Goal: Communication & Community: Answer question/provide support

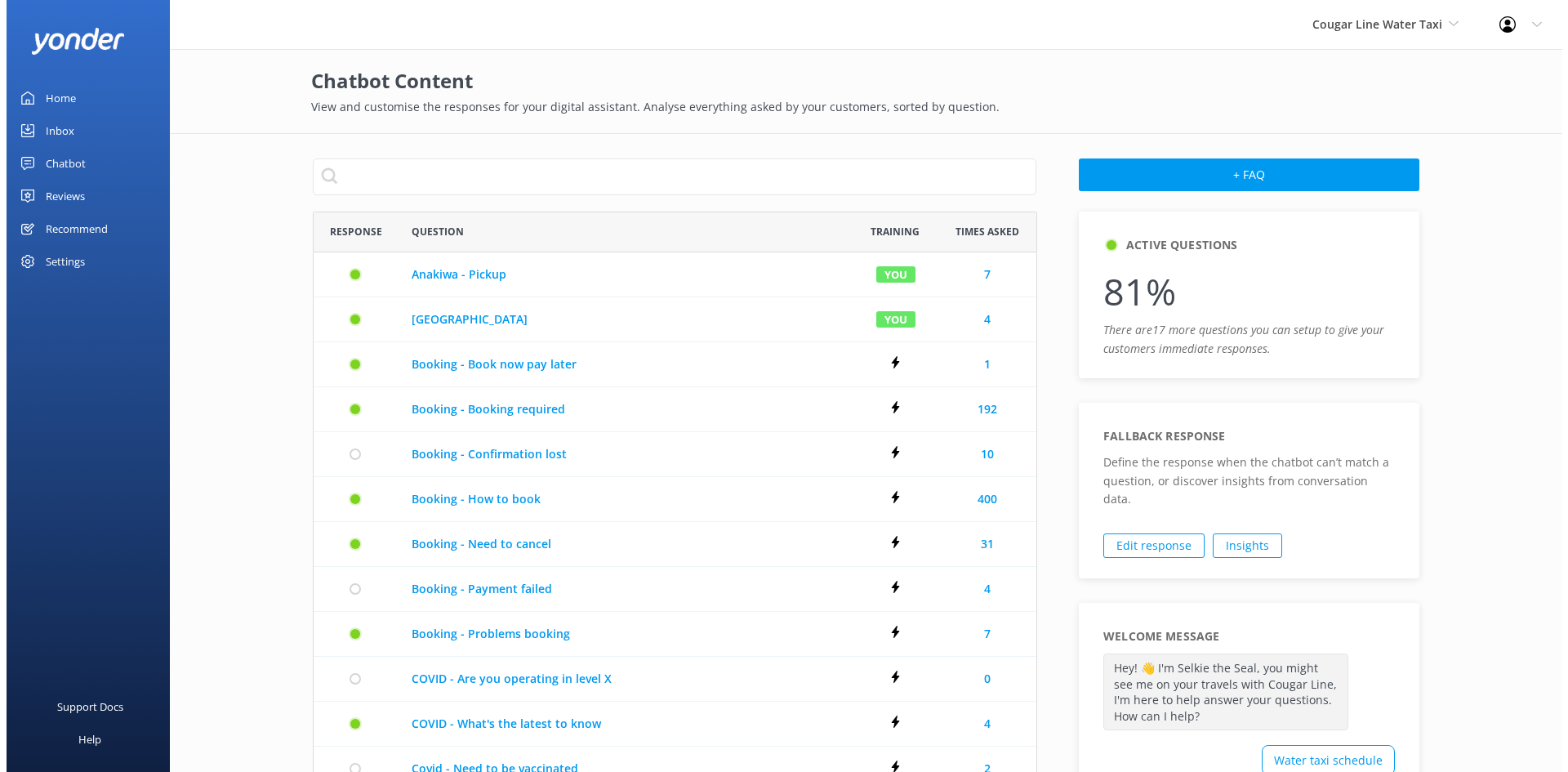
scroll to position [928, 711]
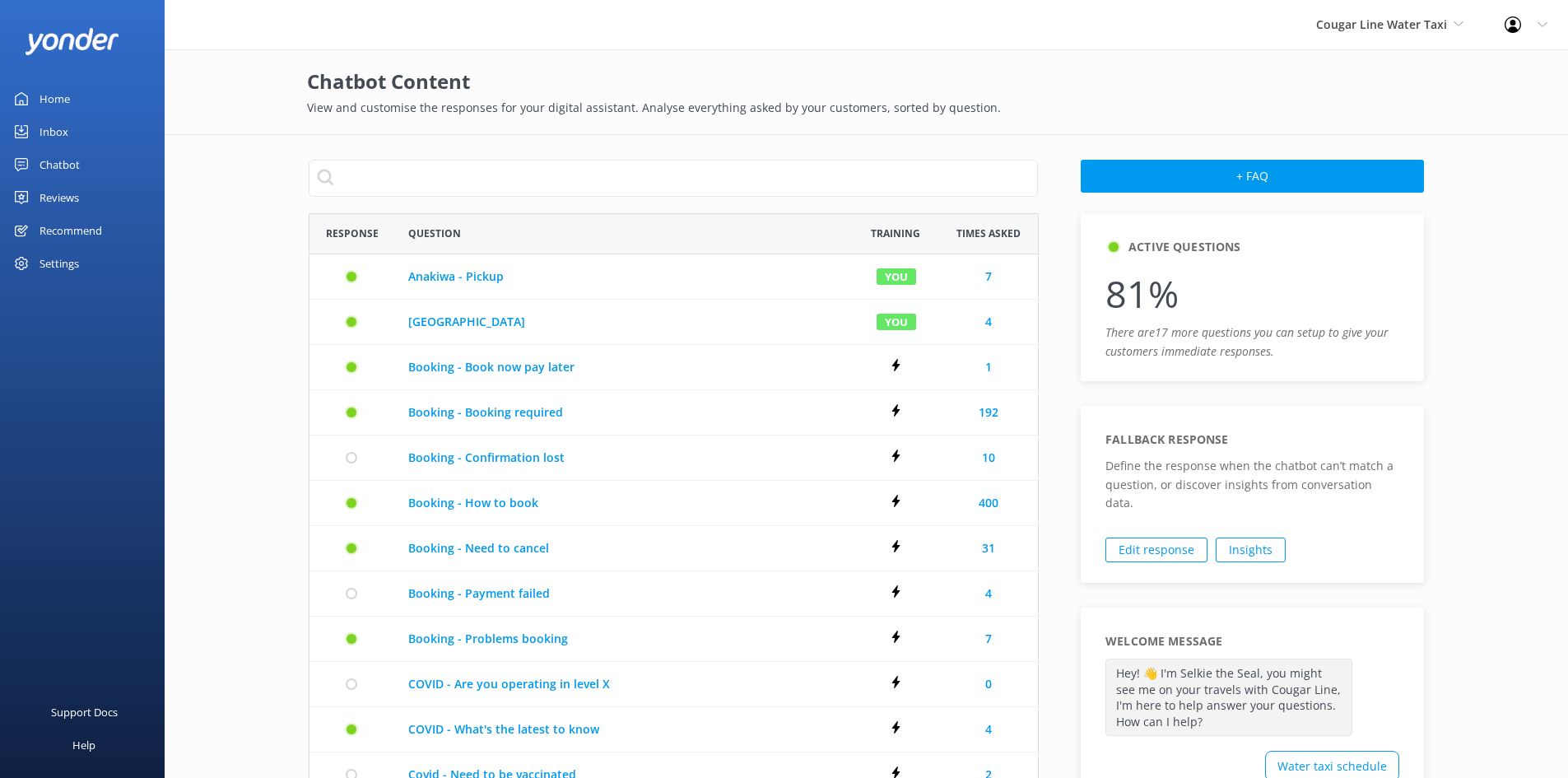
click at [61, 125] on div "Inbox" at bounding box center [53, 131] width 29 height 33
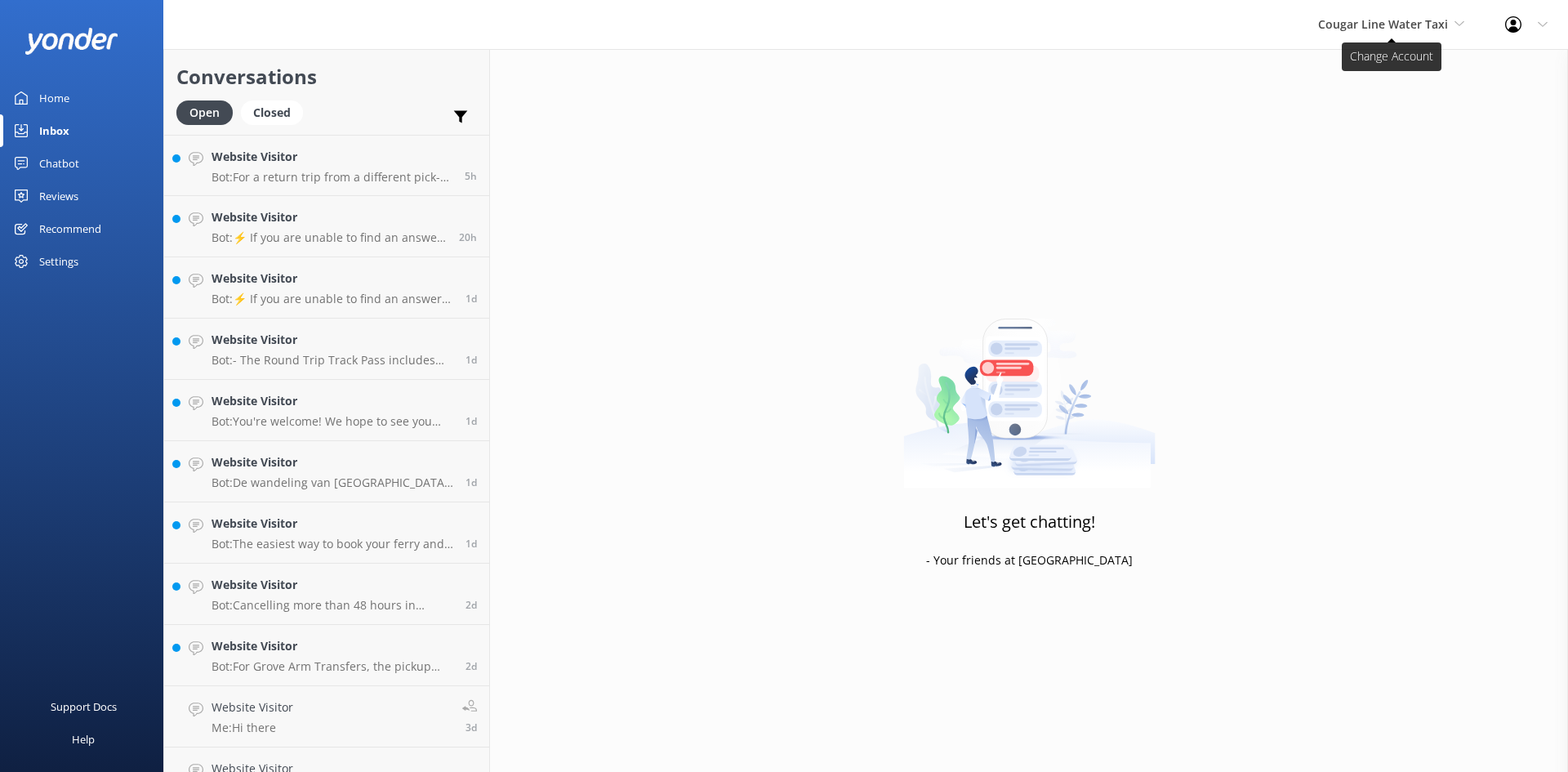
click at [1357, 29] on span "Cougar Line Water Taxi" at bounding box center [1382, 24] width 130 height 16
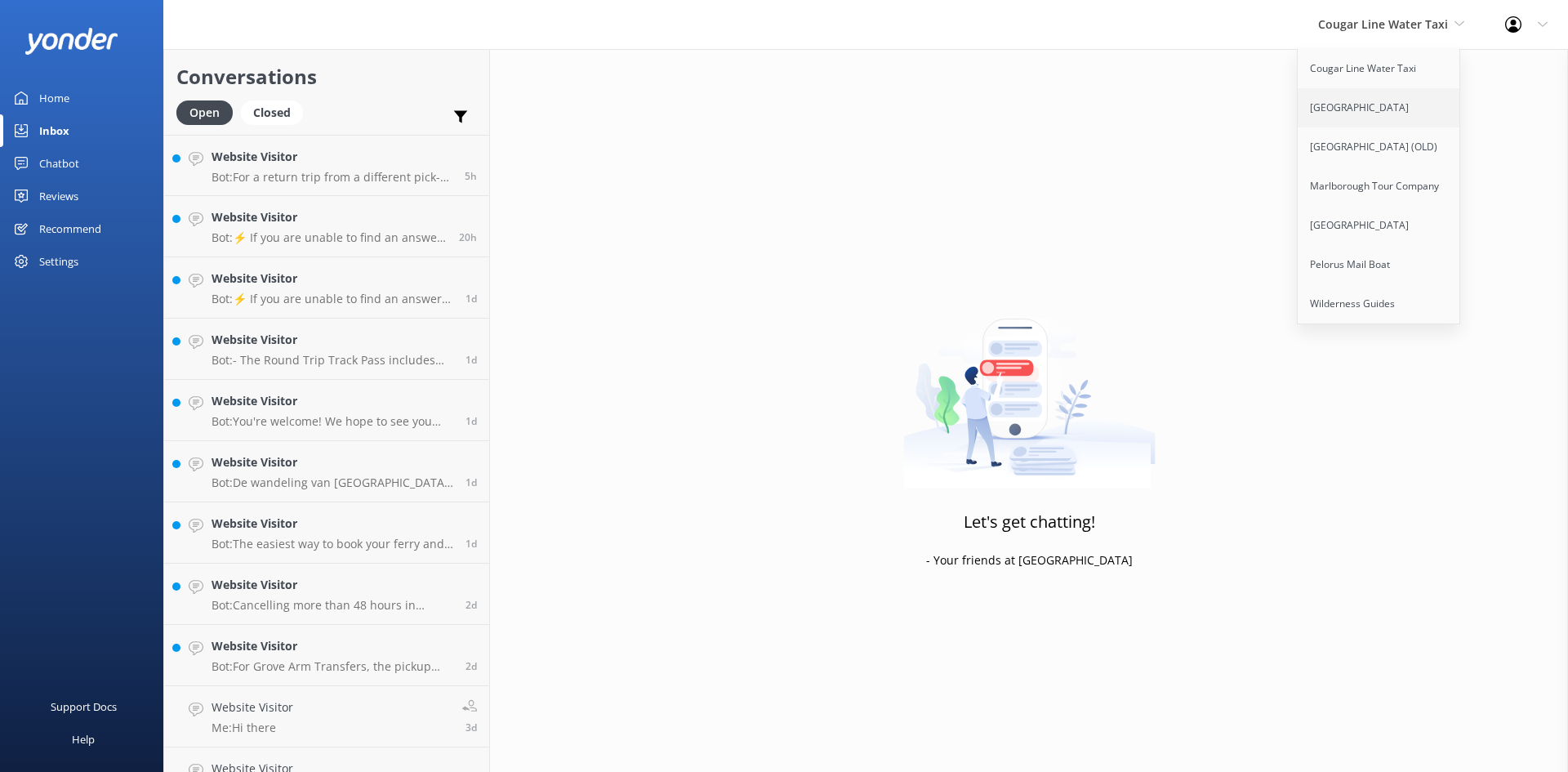
click at [1360, 99] on link "[GEOGRAPHIC_DATA]" at bounding box center [1379, 108] width 163 height 39
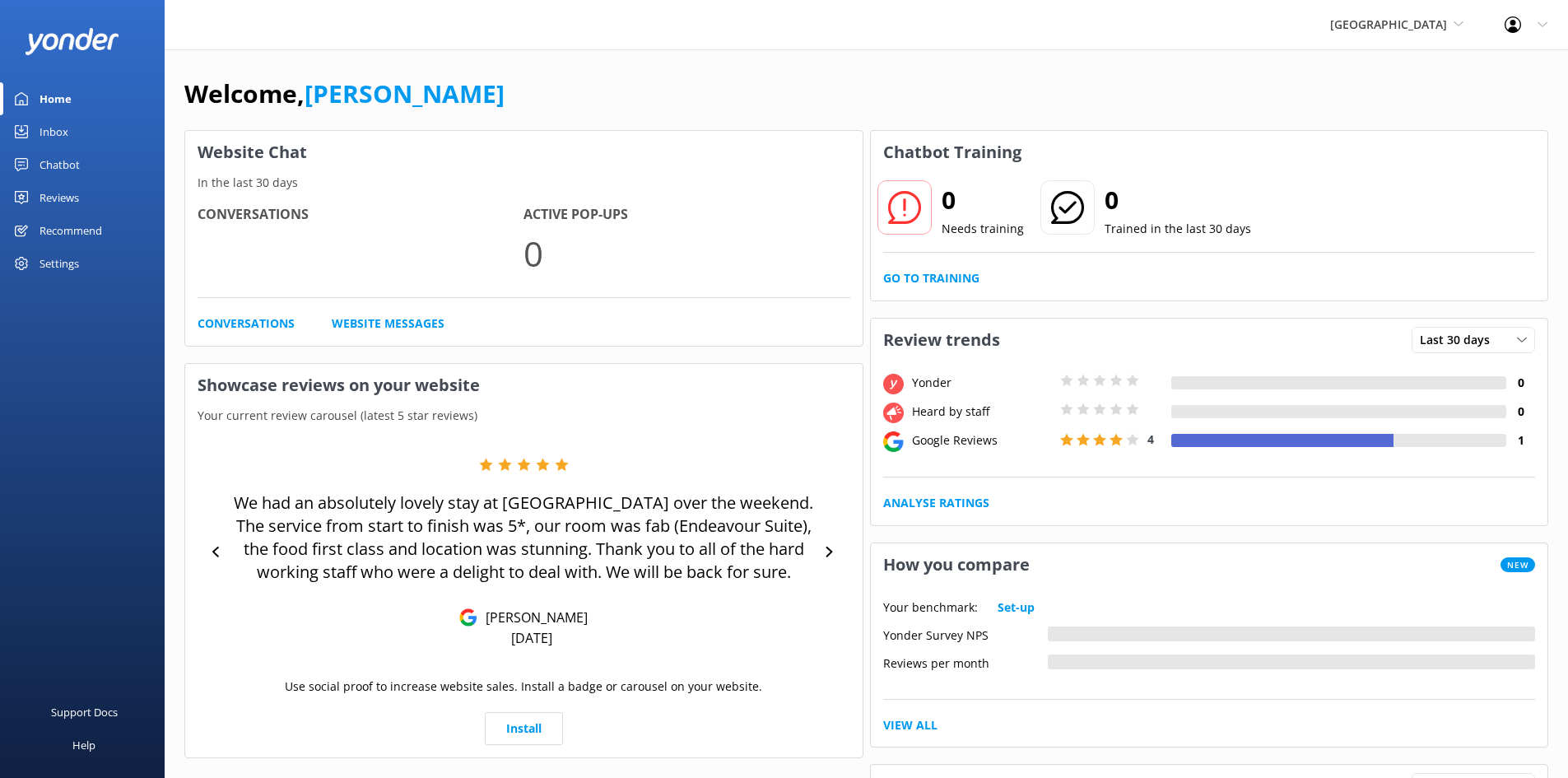
click at [83, 130] on link "Inbox" at bounding box center [82, 131] width 165 height 33
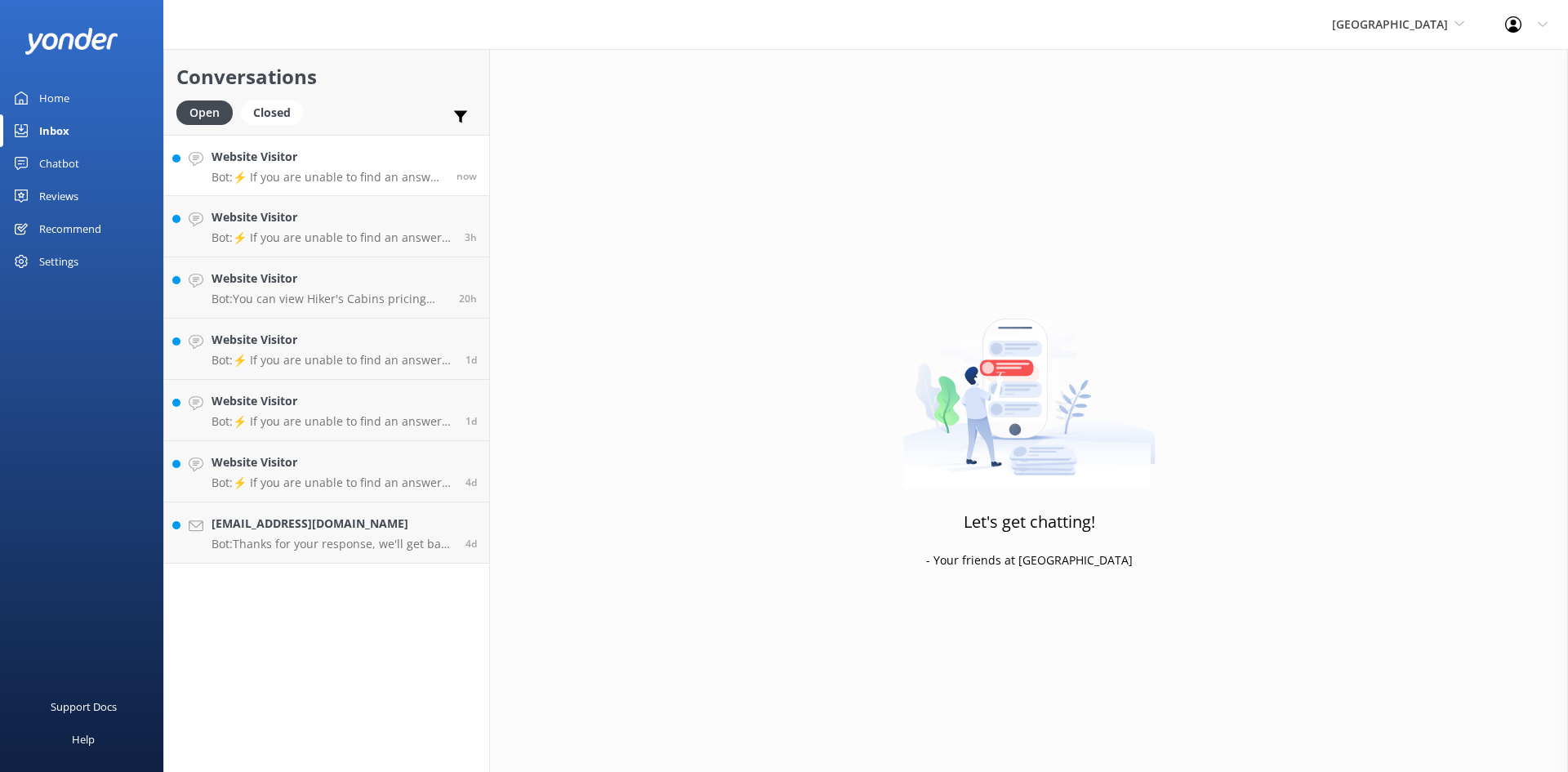
click at [322, 170] on p "Bot: ⚡ If you are unable to find an answer to your question online, please call…" at bounding box center [328, 177] width 233 height 15
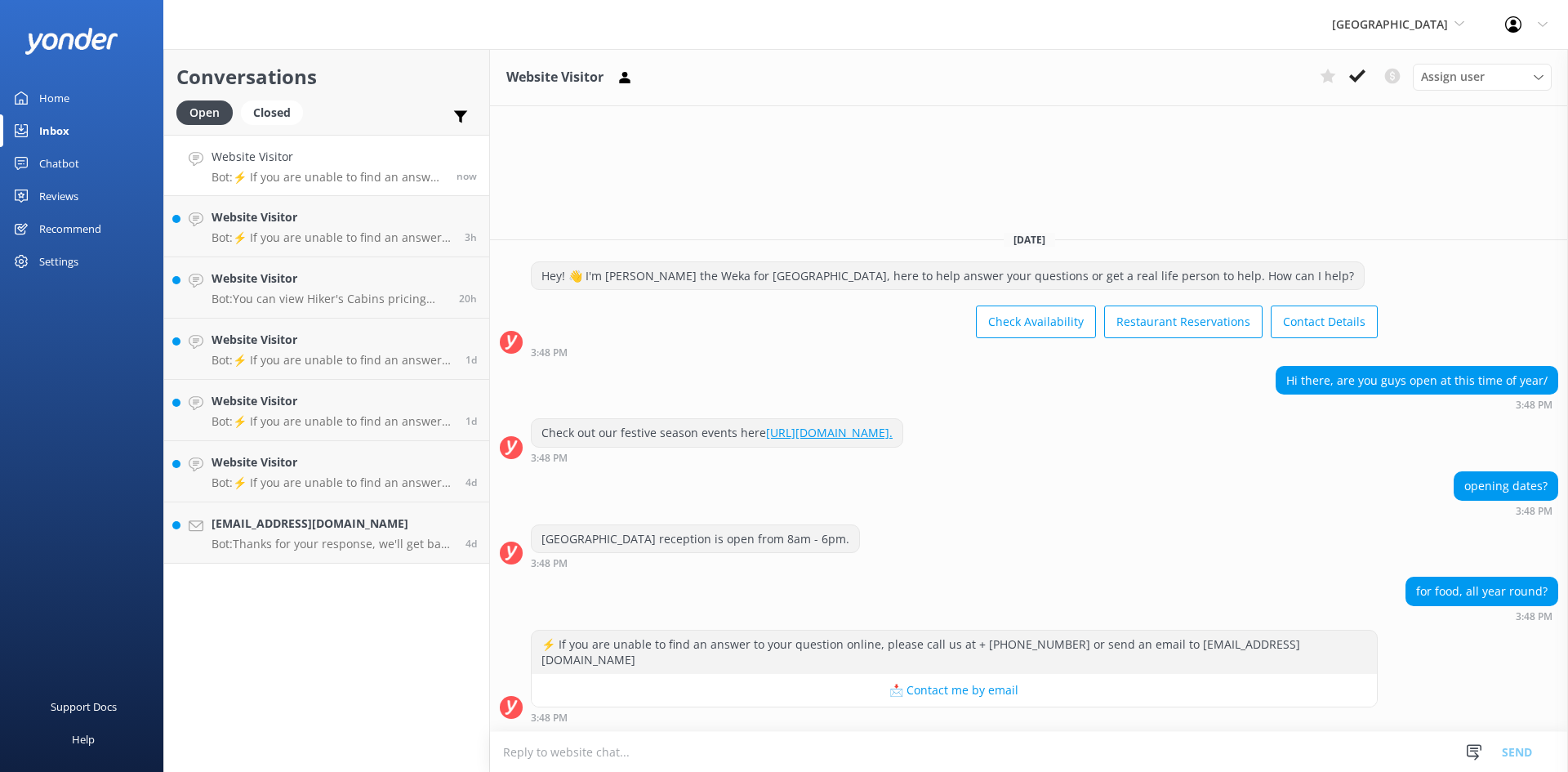
click at [800, 743] on textarea at bounding box center [1029, 751] width 1078 height 40
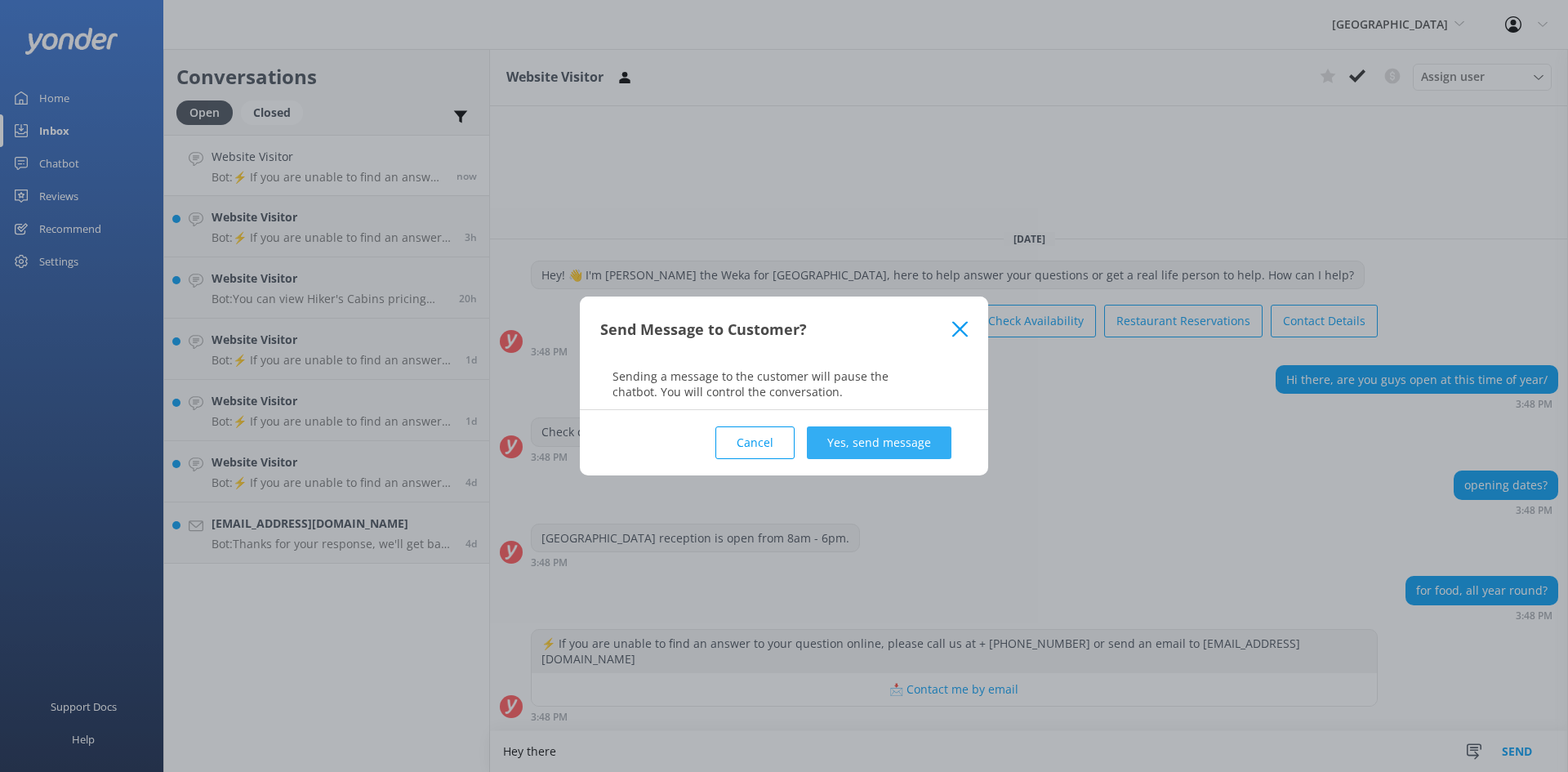
type textarea "Hey there"
click at [926, 441] on button "Yes, send message" at bounding box center [879, 442] width 145 height 32
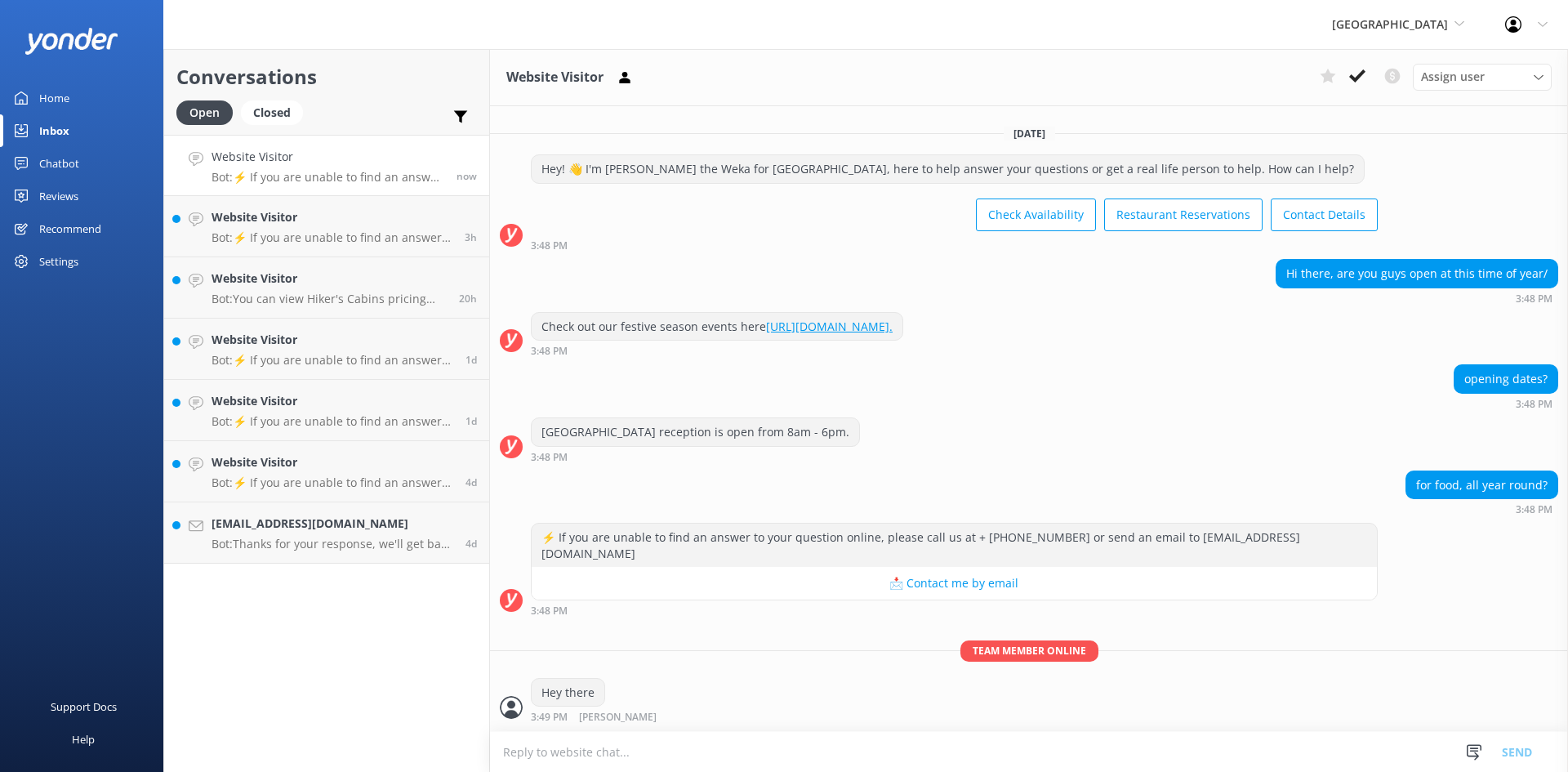
click at [680, 743] on textarea at bounding box center [1029, 751] width 1078 height 40
type textarea "We are open :-)"
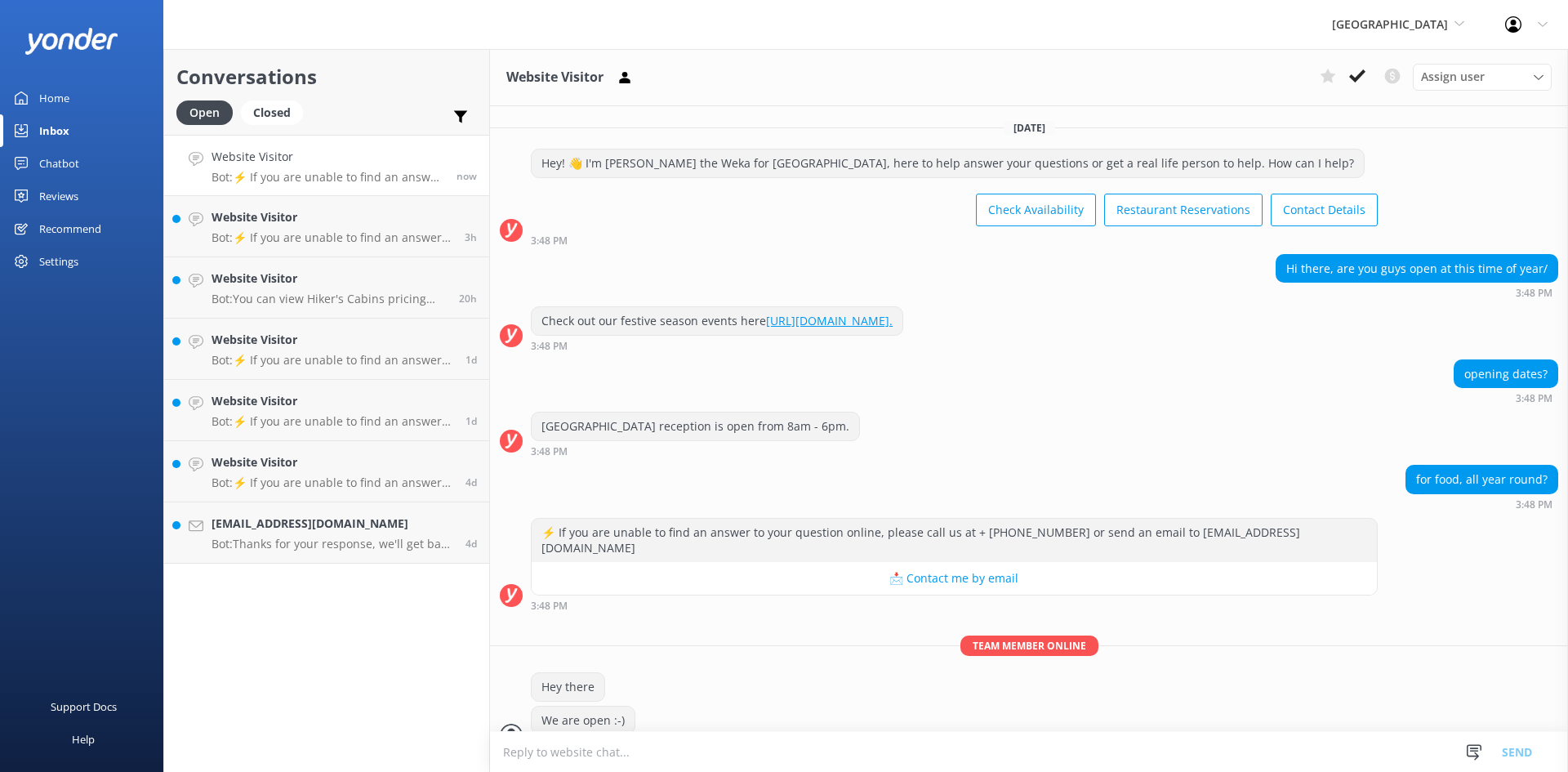
scroll to position [11, 0]
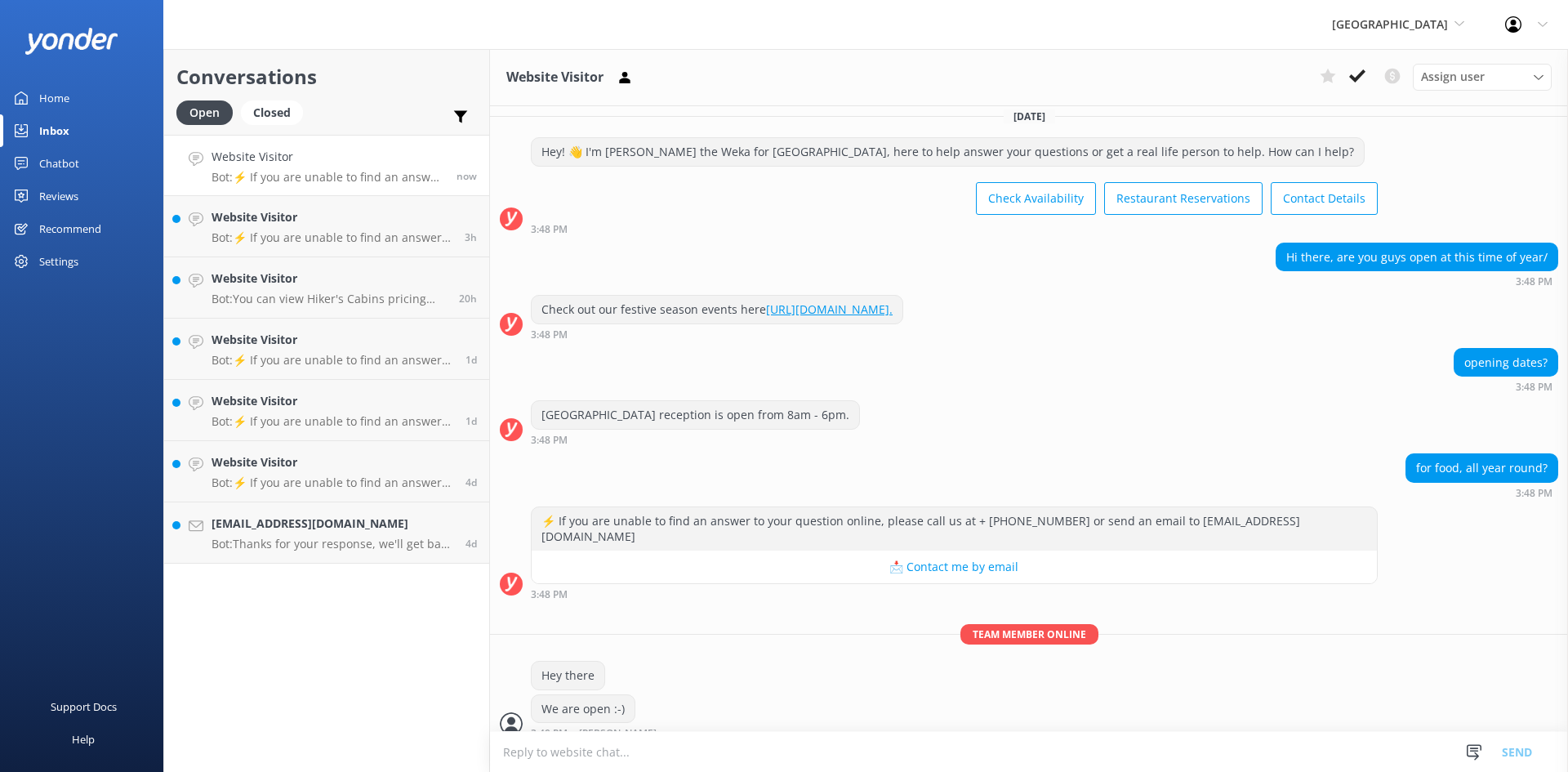
click at [680, 743] on textarea at bounding box center [1029, 751] width 1078 height 40
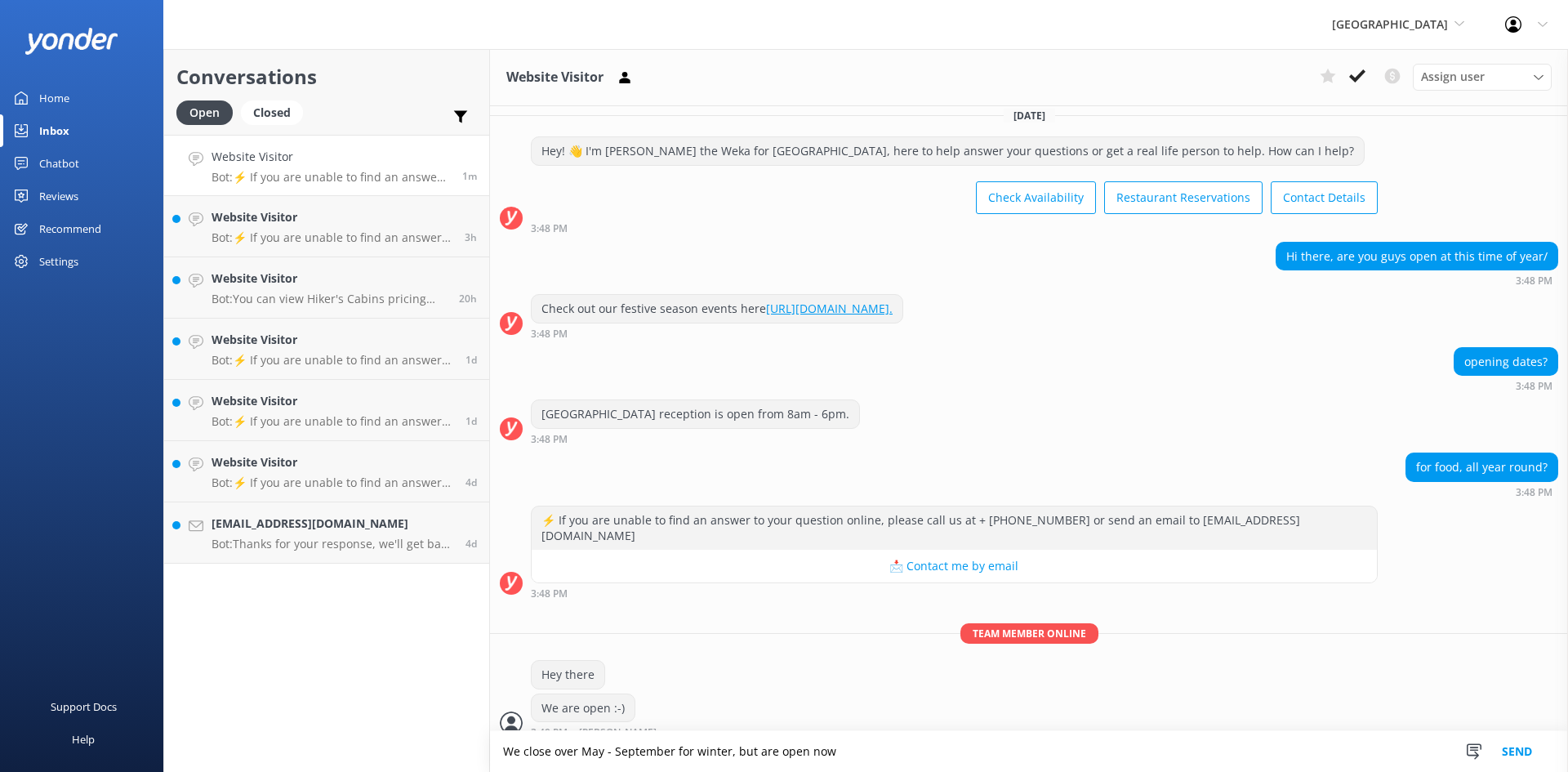
type textarea "We close over May - September for winter, but are open now"
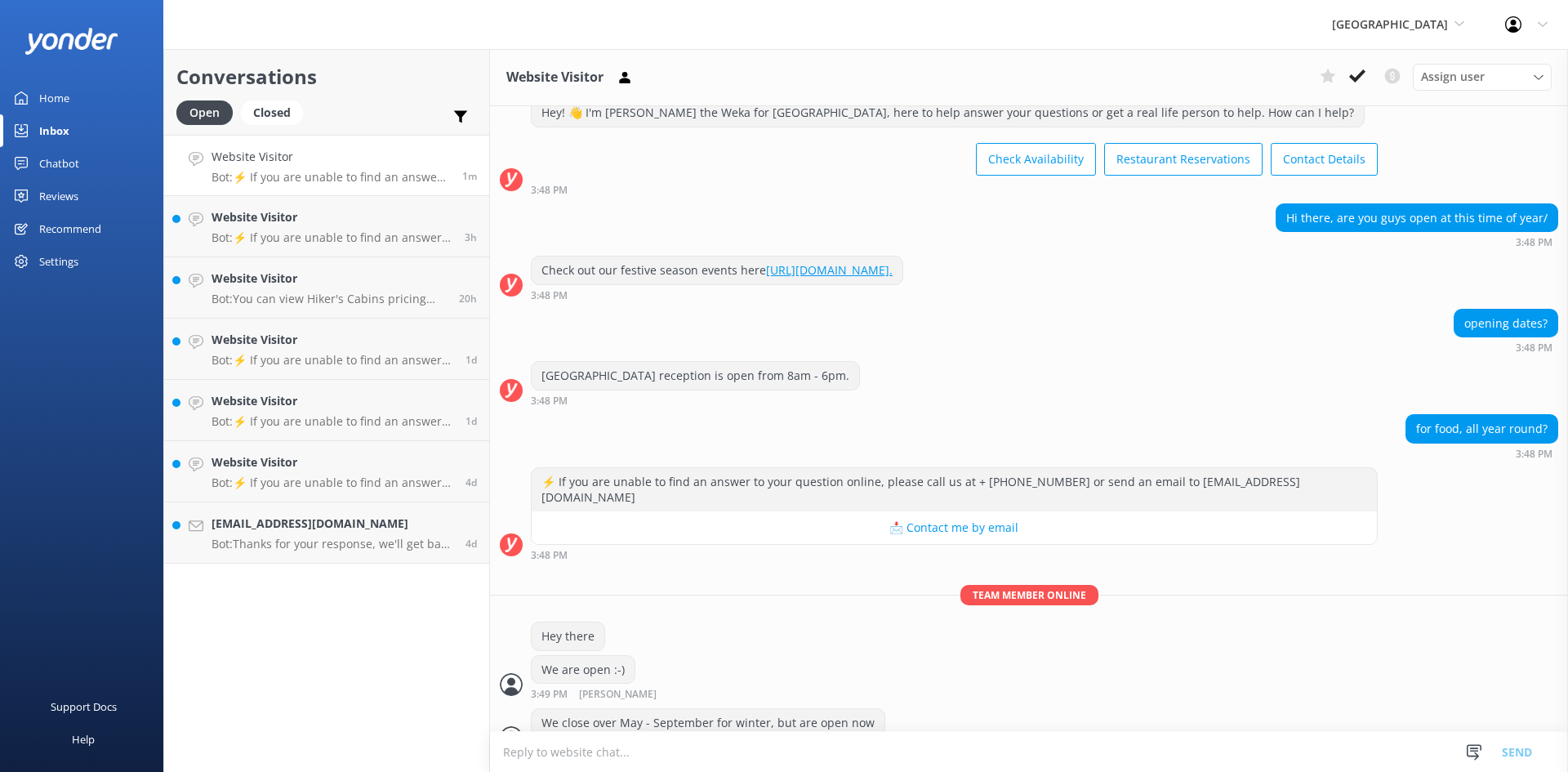
scroll to position [66, 0]
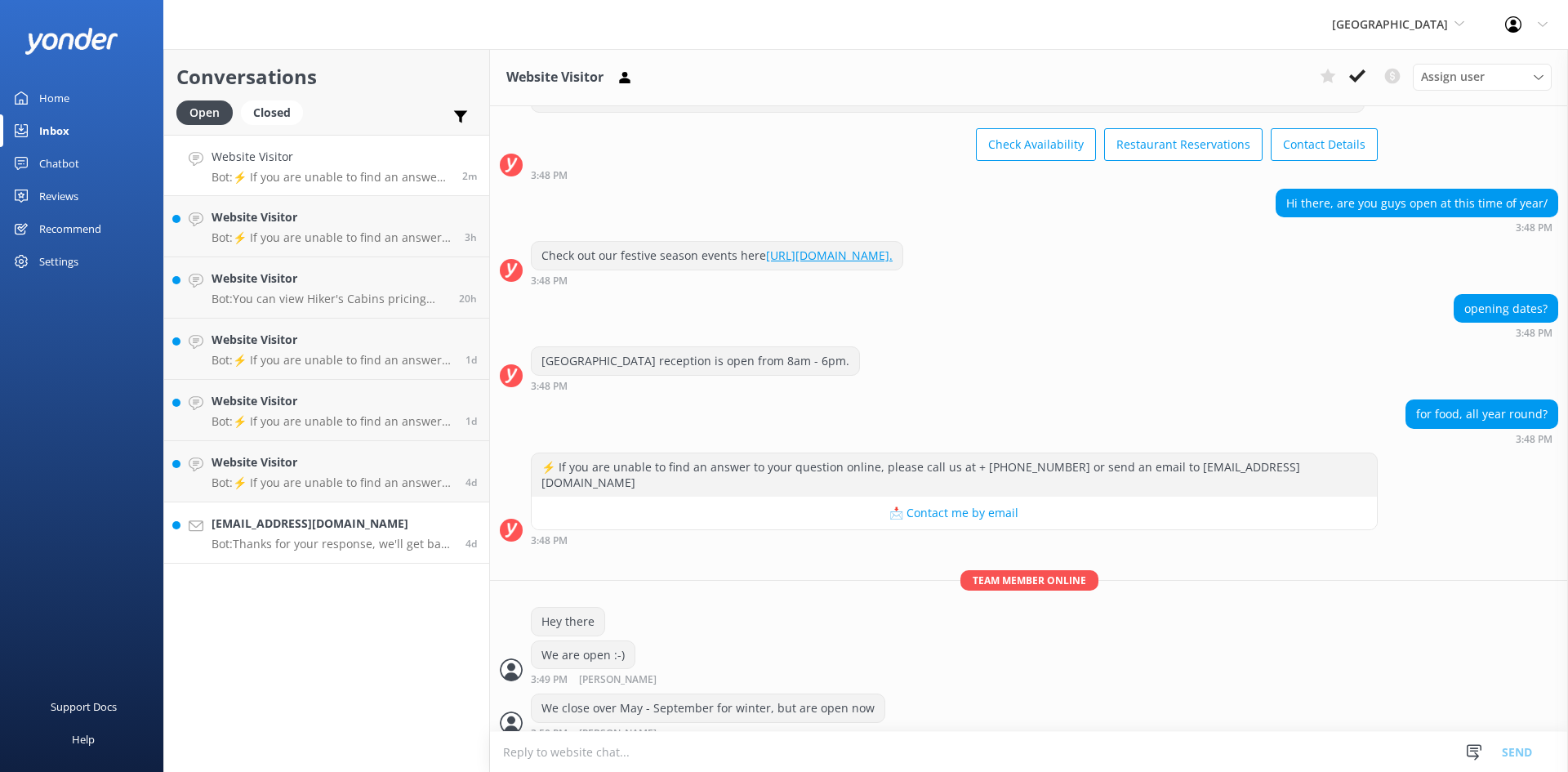
click at [372, 525] on h4 "[EMAIL_ADDRESS][DOMAIN_NAME]" at bounding box center [332, 523] width 242 height 18
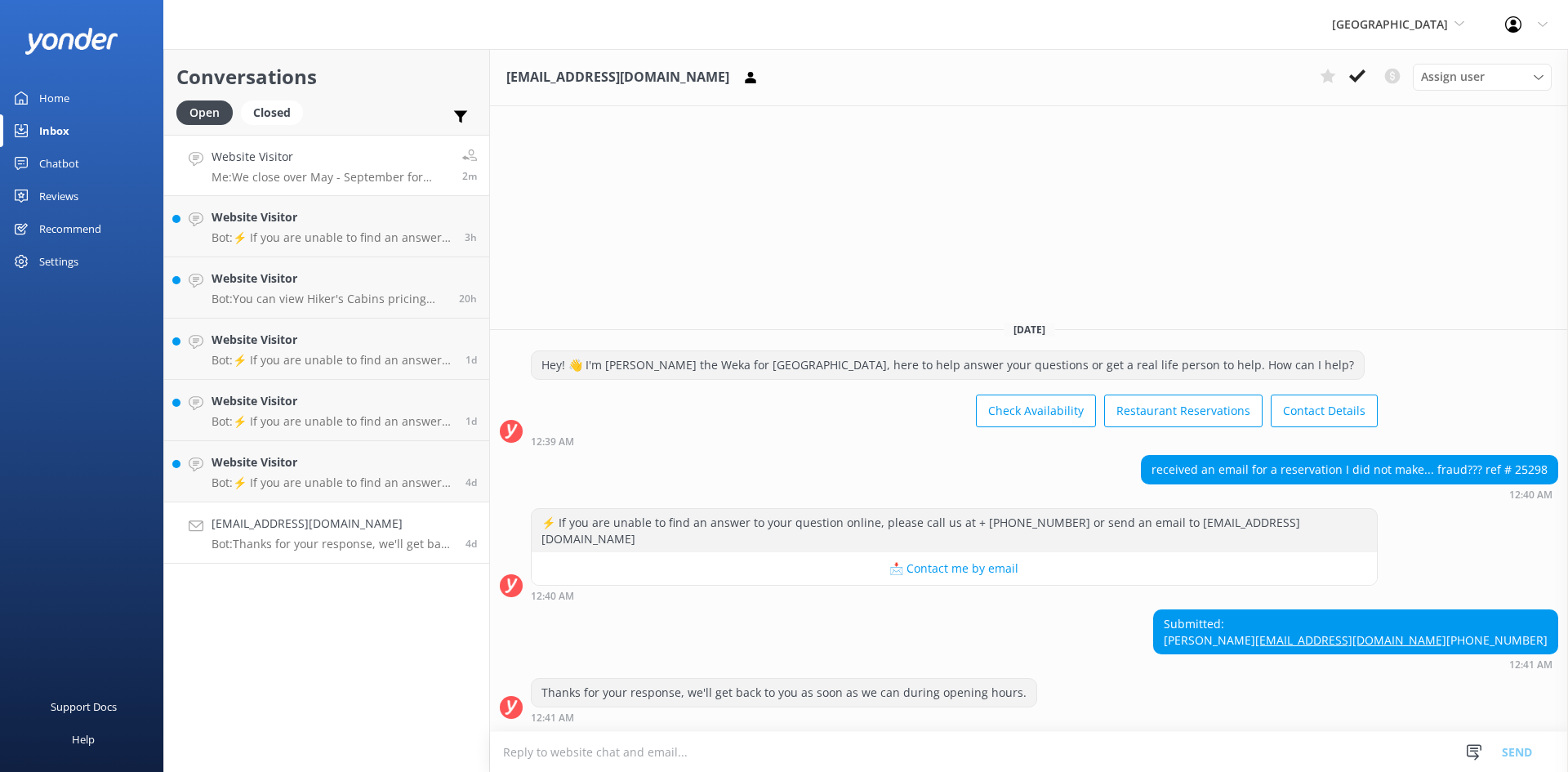
click at [241, 180] on p "Me: We close over May - September for winter, but are open now" at bounding box center [331, 177] width 238 height 15
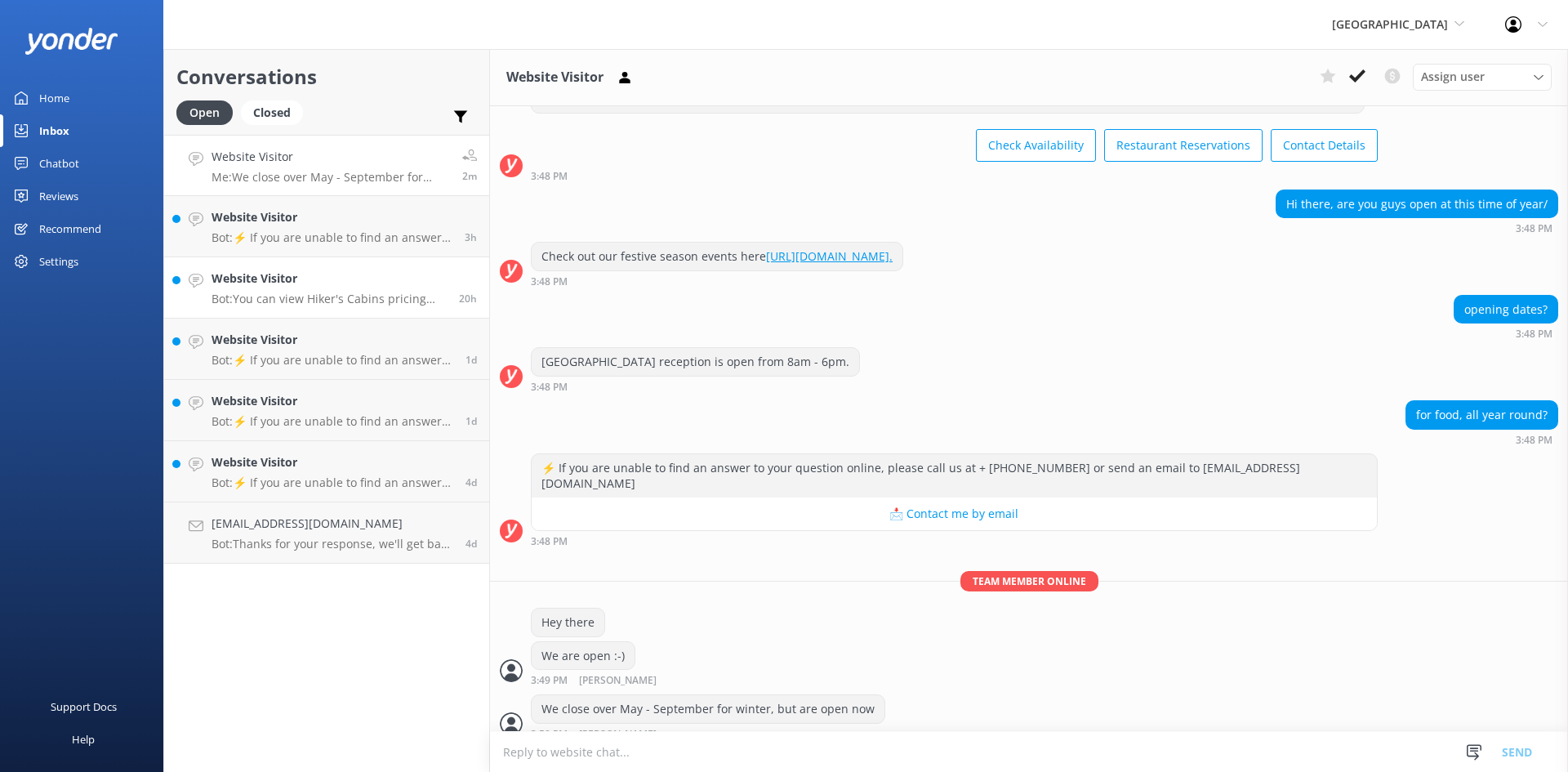
scroll to position [66, 0]
click at [723, 743] on textarea at bounding box center [1029, 751] width 1078 height 40
click at [39, 130] on link "Inbox" at bounding box center [81, 130] width 163 height 32
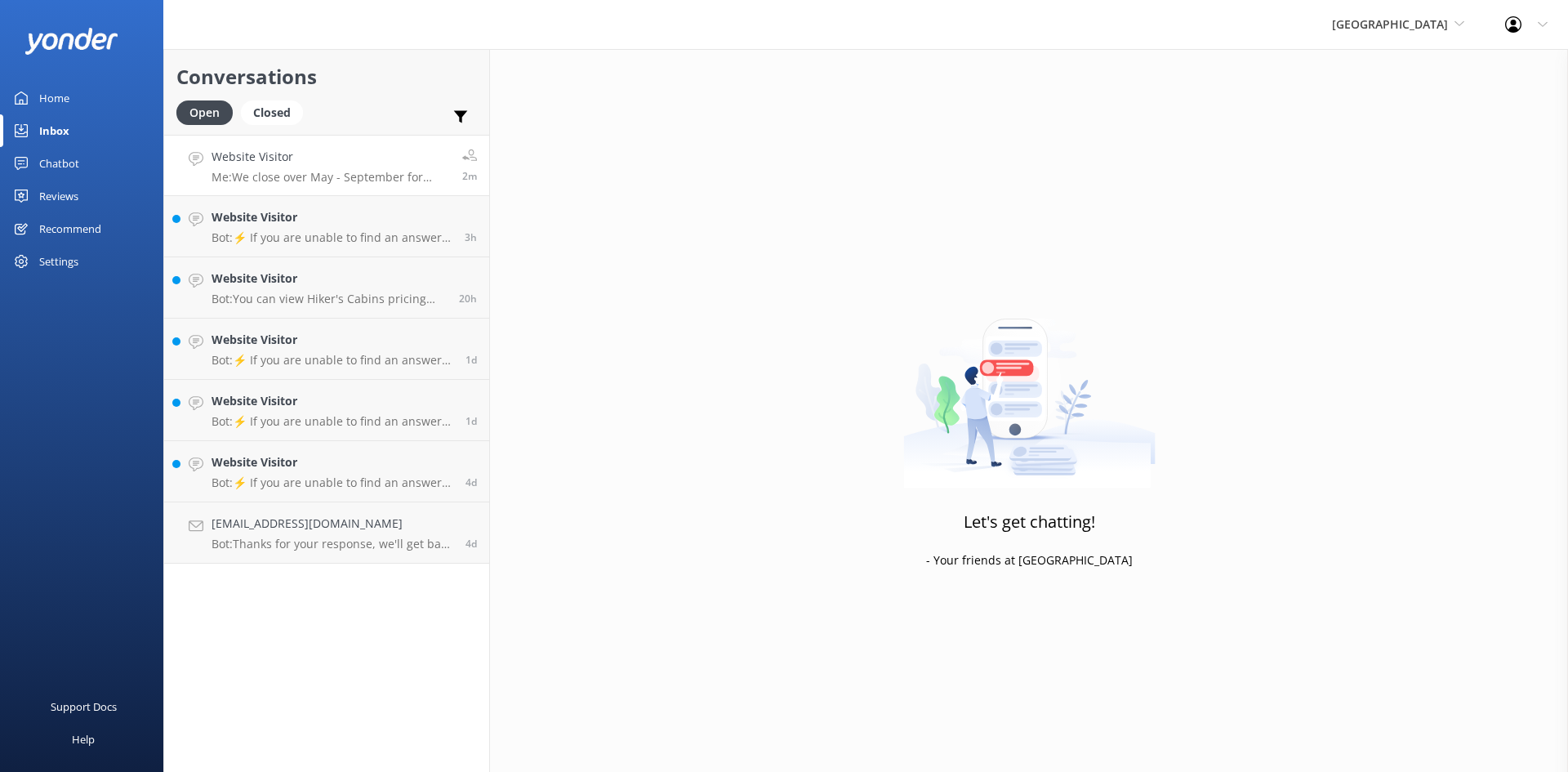
click at [259, 165] on h4 "Website Visitor" at bounding box center [331, 156] width 238 height 18
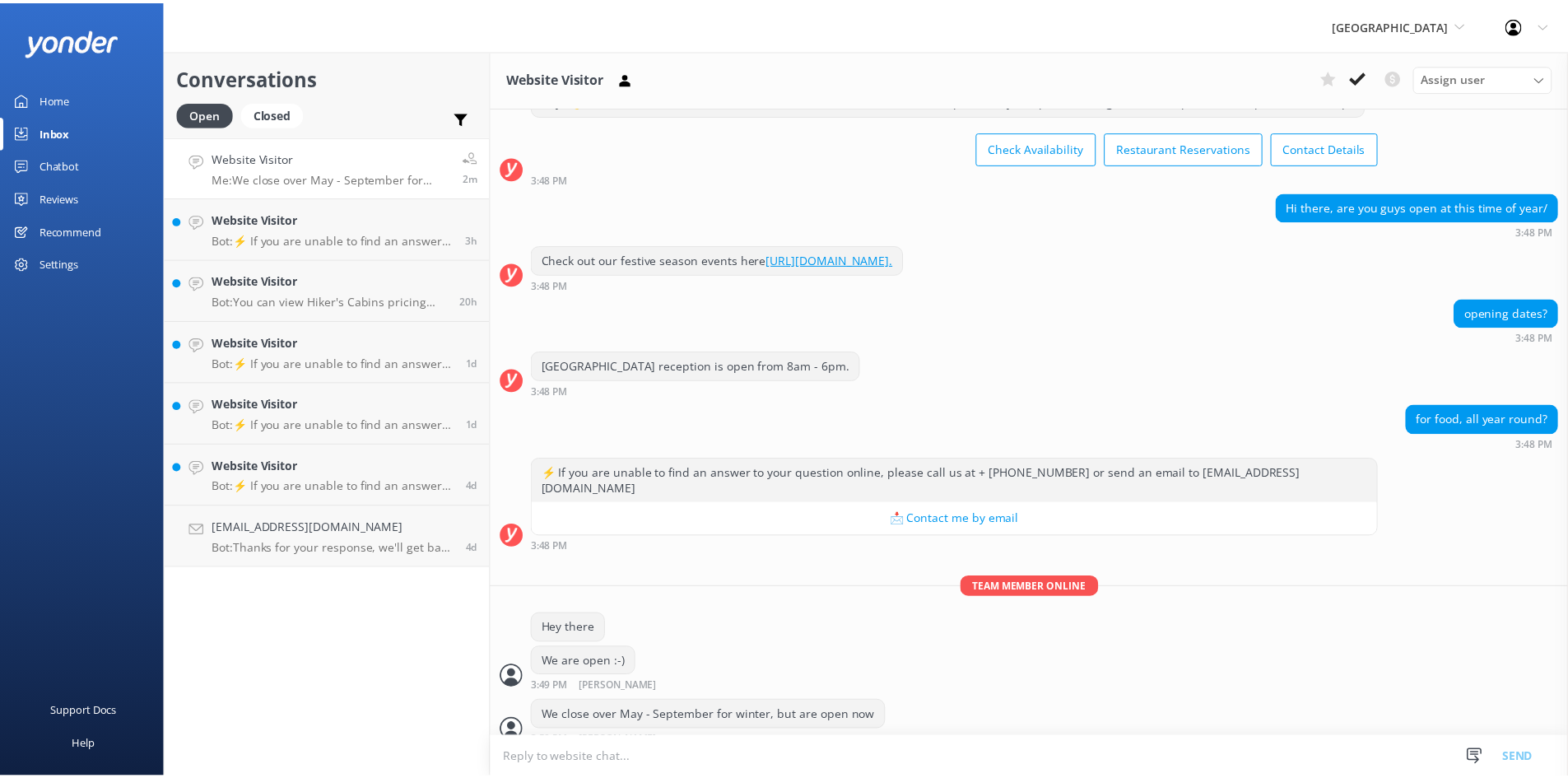
scroll to position [66, 0]
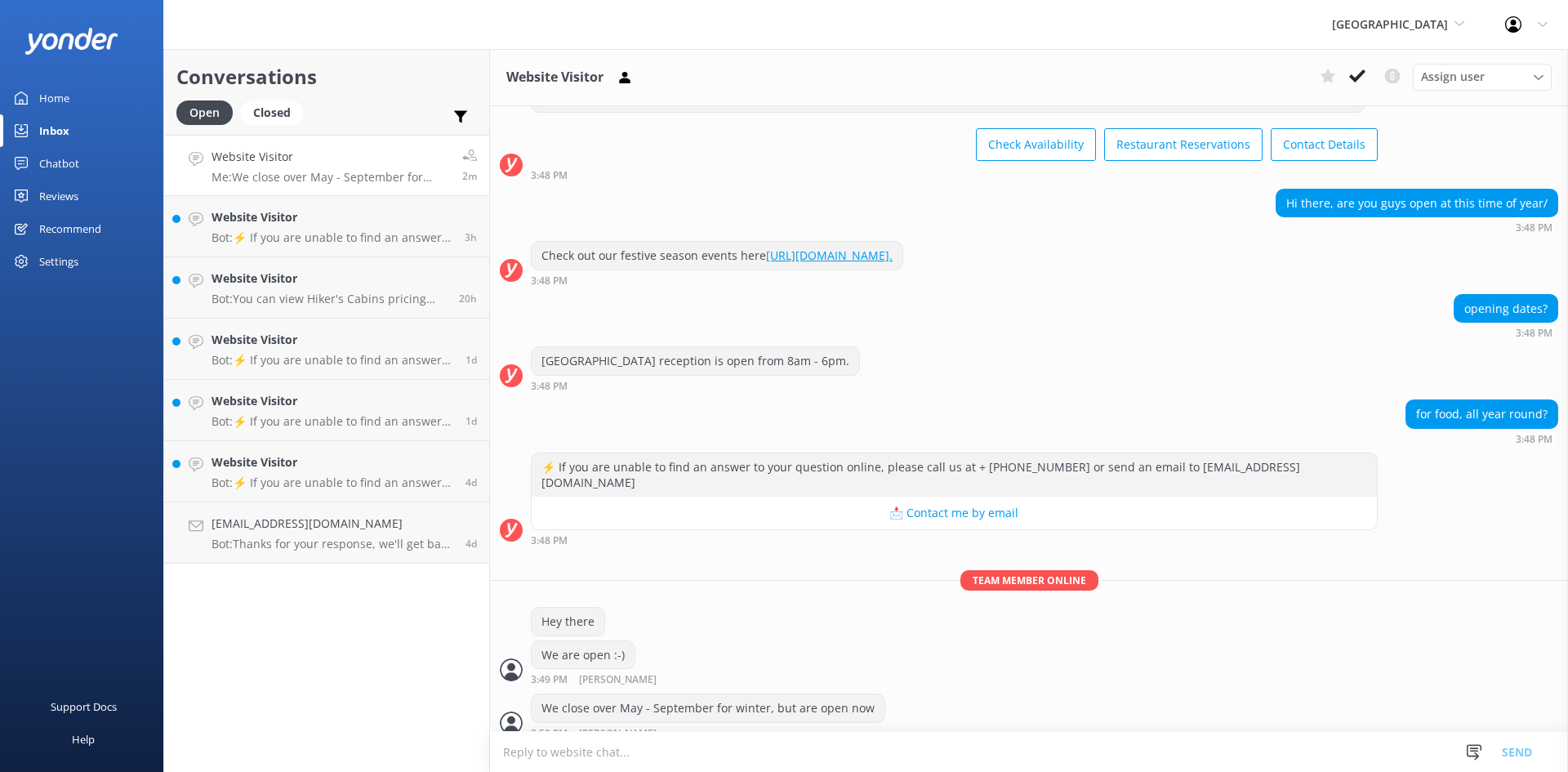
click at [53, 138] on div "Inbox" at bounding box center [54, 130] width 30 height 32
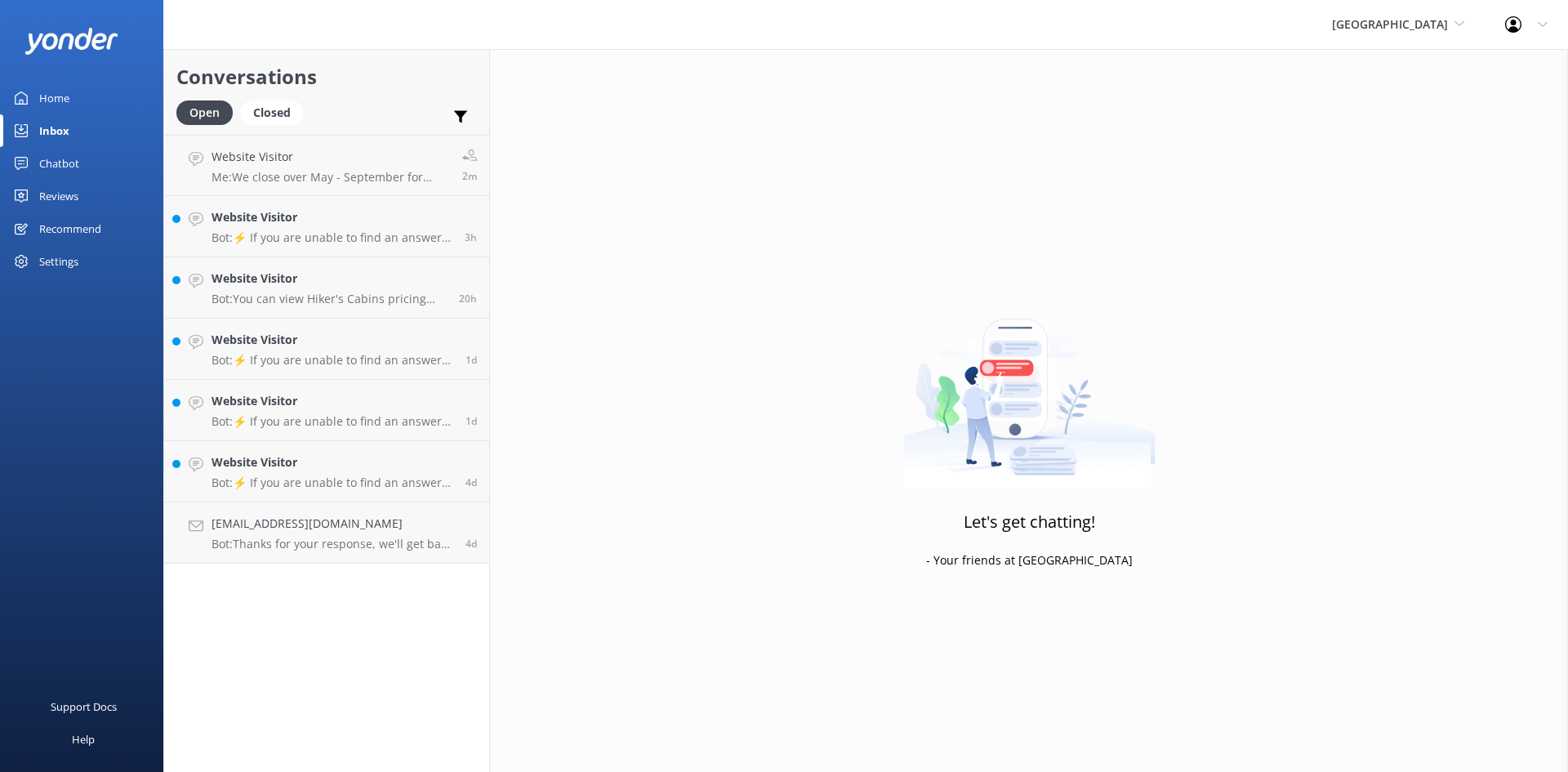
click at [75, 133] on link "Inbox" at bounding box center [81, 130] width 163 height 32
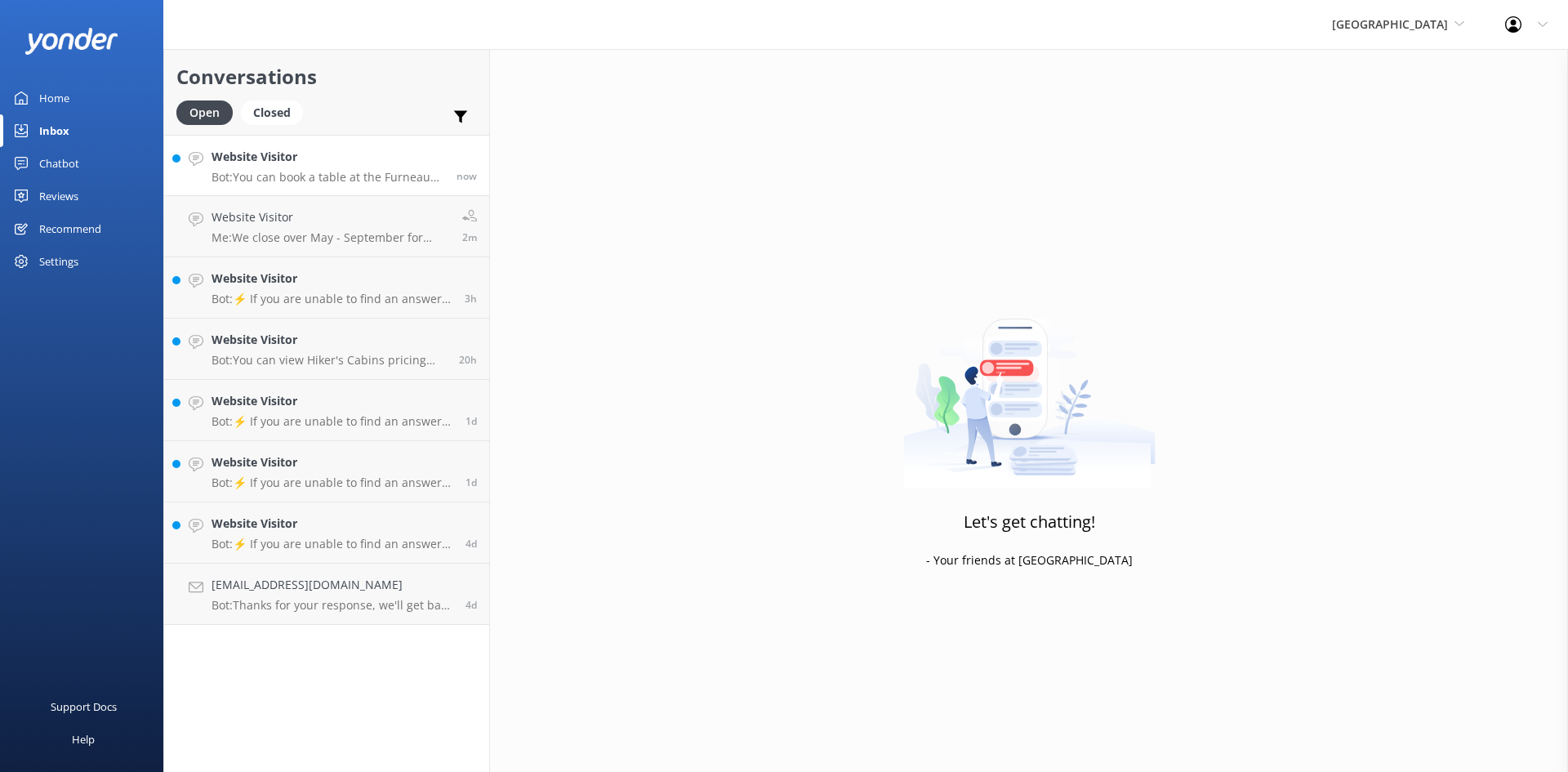
click at [297, 151] on h4 "Website Visitor" at bounding box center [328, 156] width 233 height 18
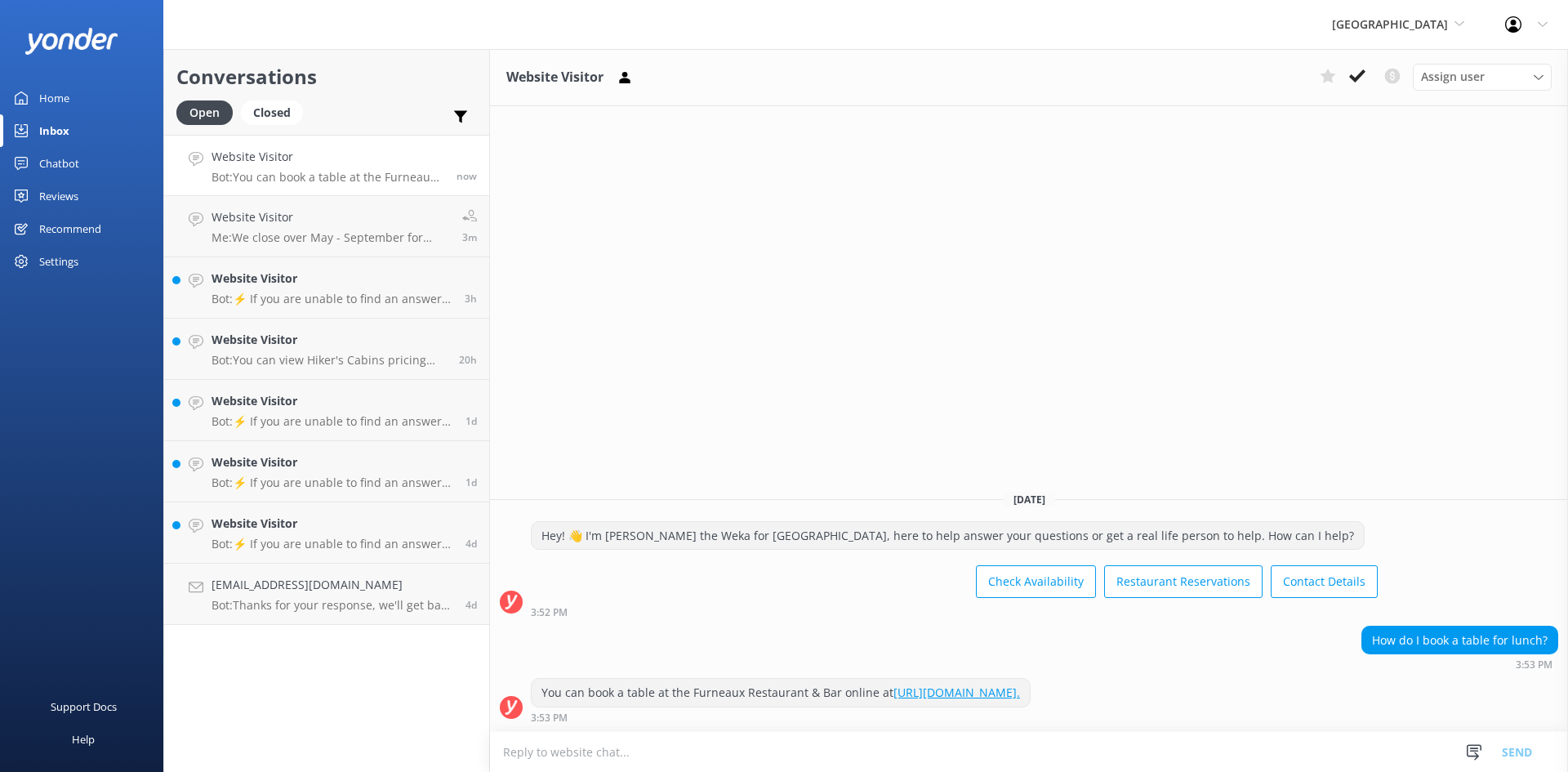
click at [827, 738] on textarea at bounding box center [1029, 751] width 1078 height 40
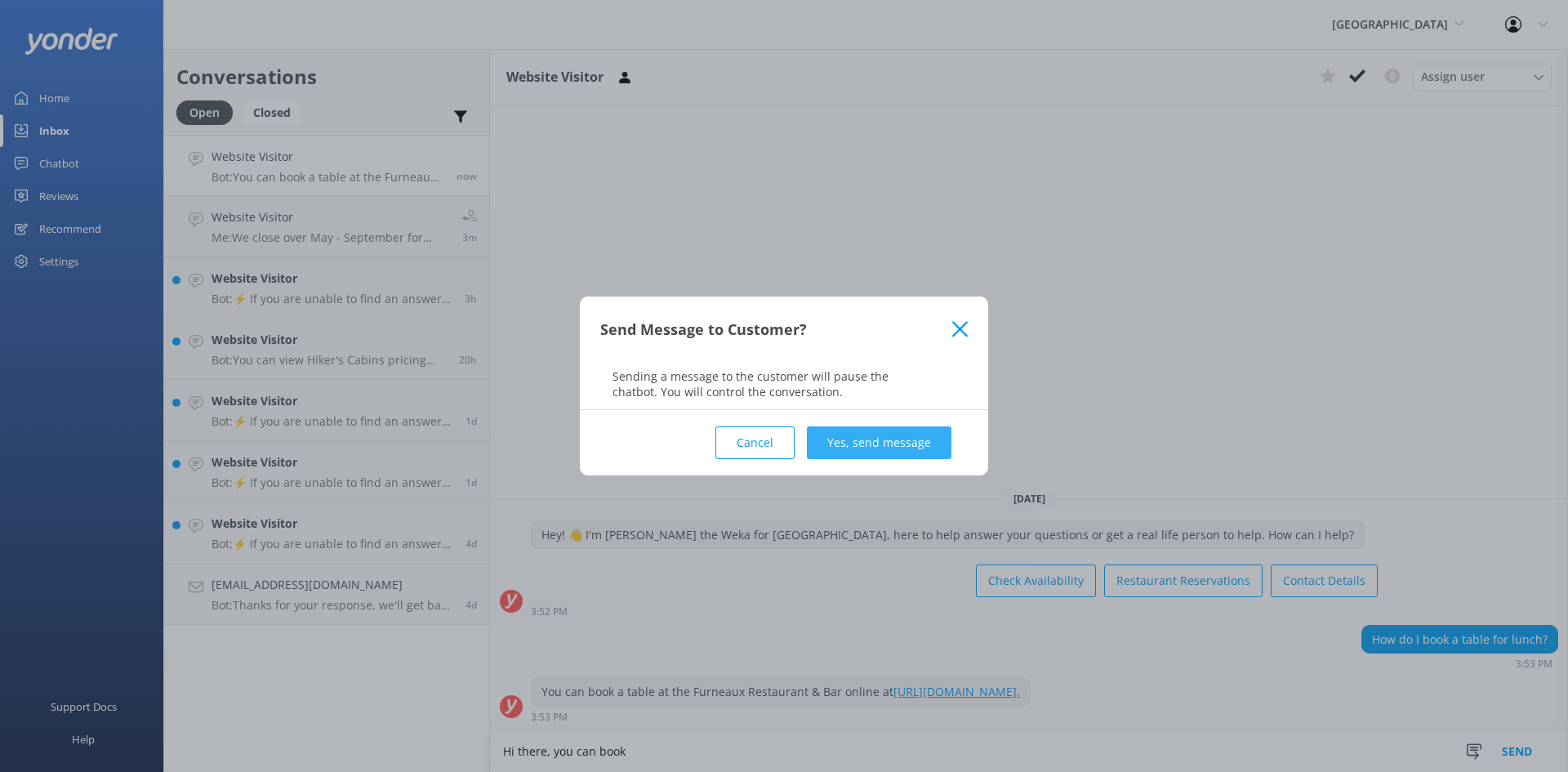
type textarea "Hi there, you can book"
click at [895, 433] on button "Yes, send message" at bounding box center [879, 442] width 145 height 32
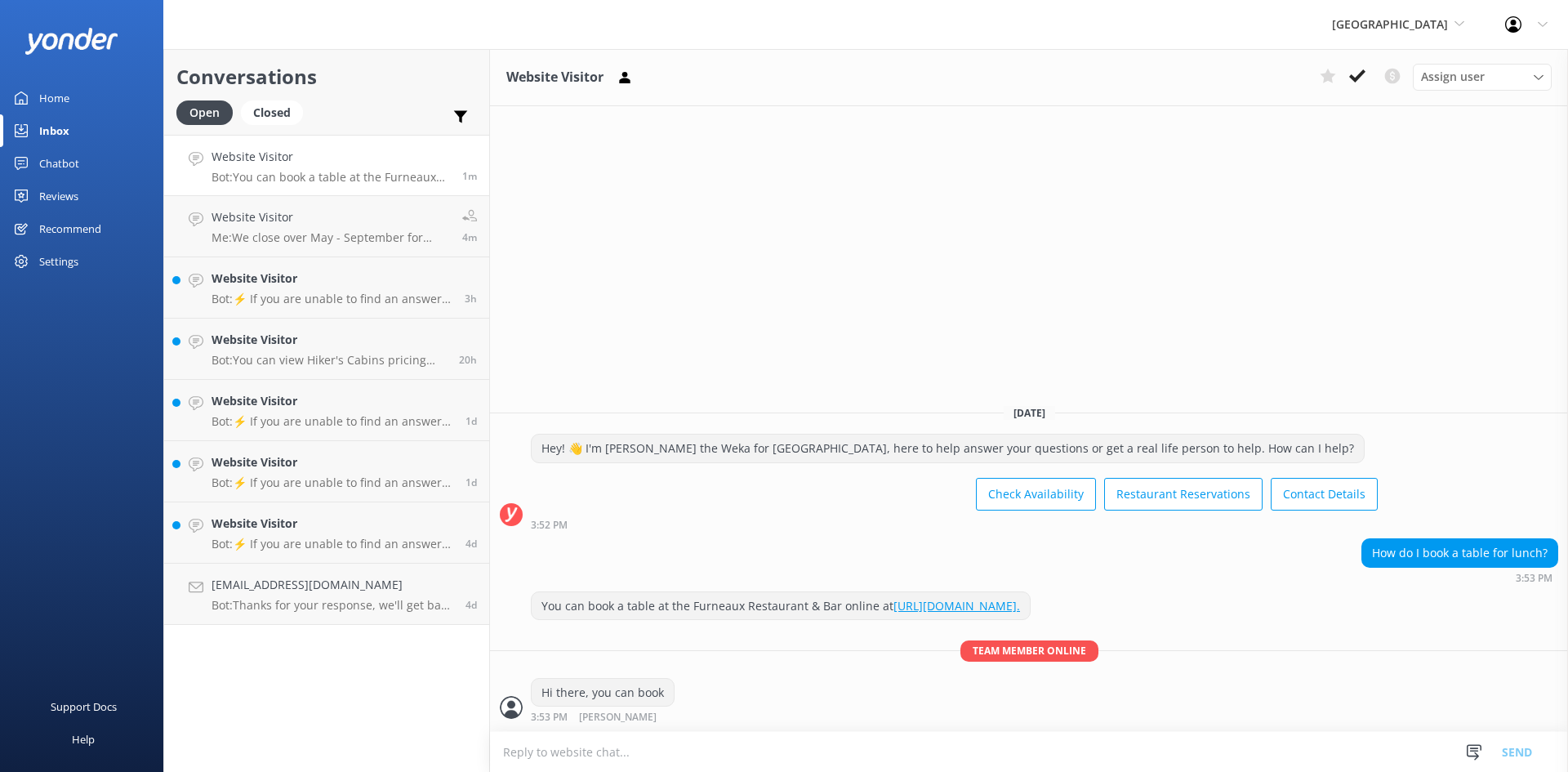
click at [38, 103] on link "Home" at bounding box center [81, 97] width 163 height 32
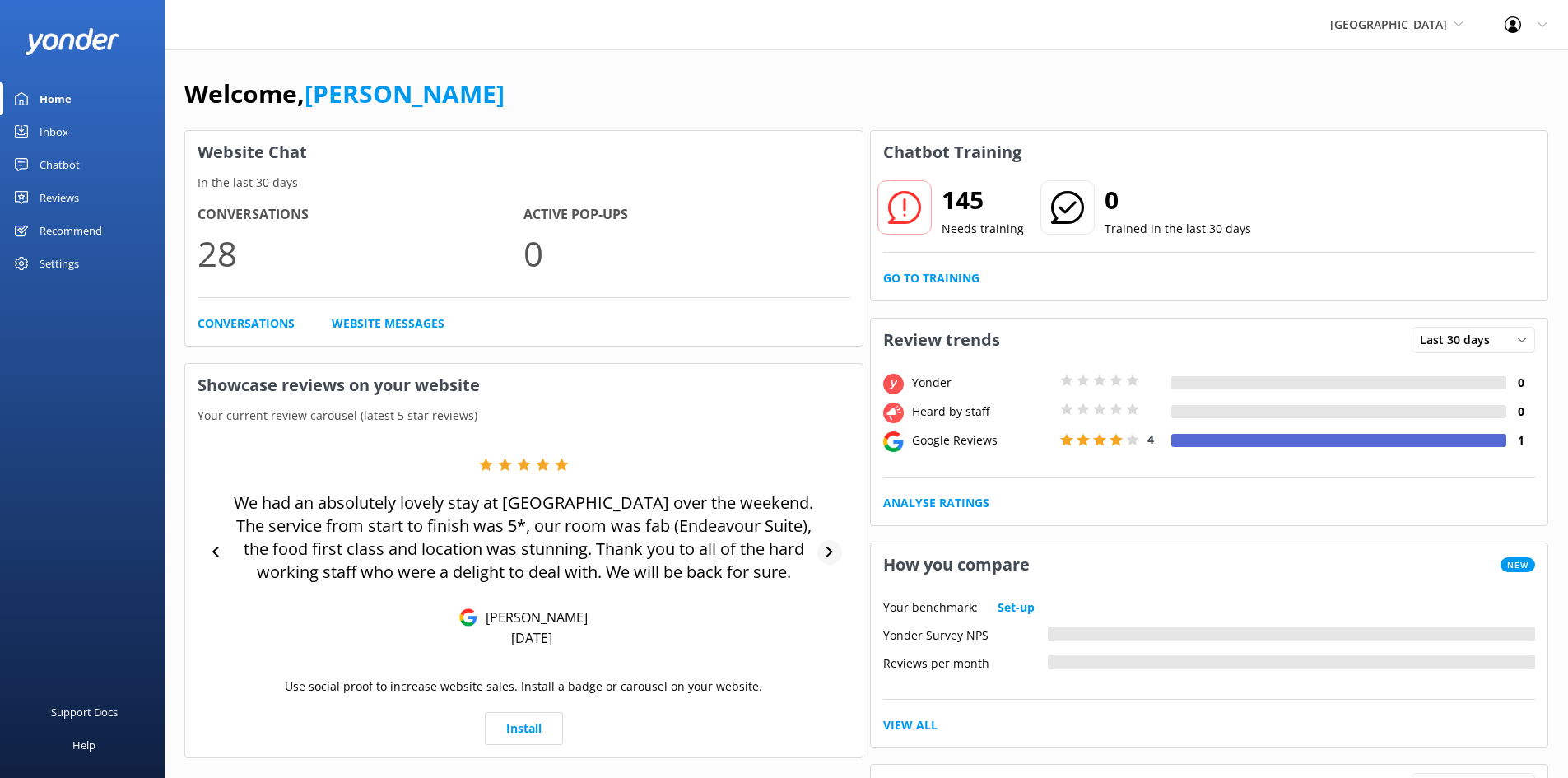
click at [826, 551] on icon at bounding box center [828, 551] width 10 height 10
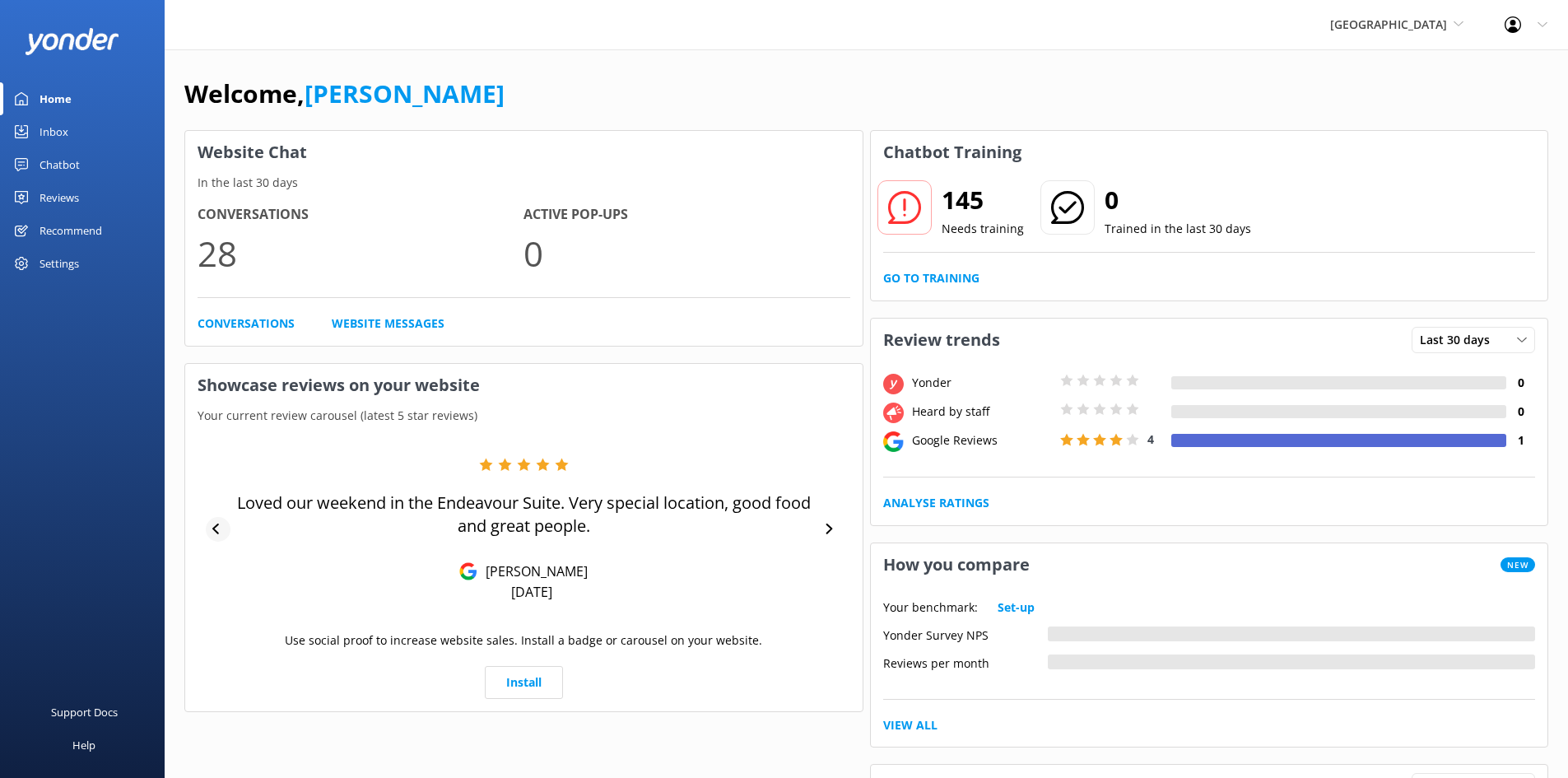
click at [216, 522] on div at bounding box center [218, 529] width 25 height 25
